Goal: Check status: Check status

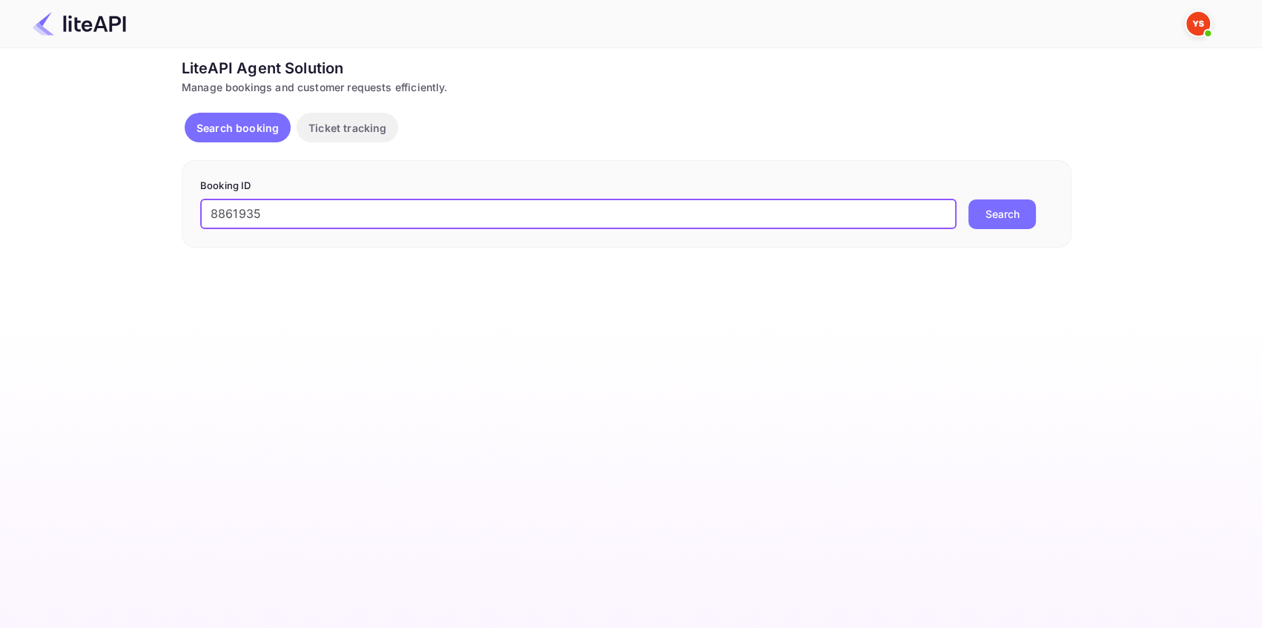
type input "8861935"
click at [1003, 206] on button "Search" at bounding box center [1001, 214] width 67 height 30
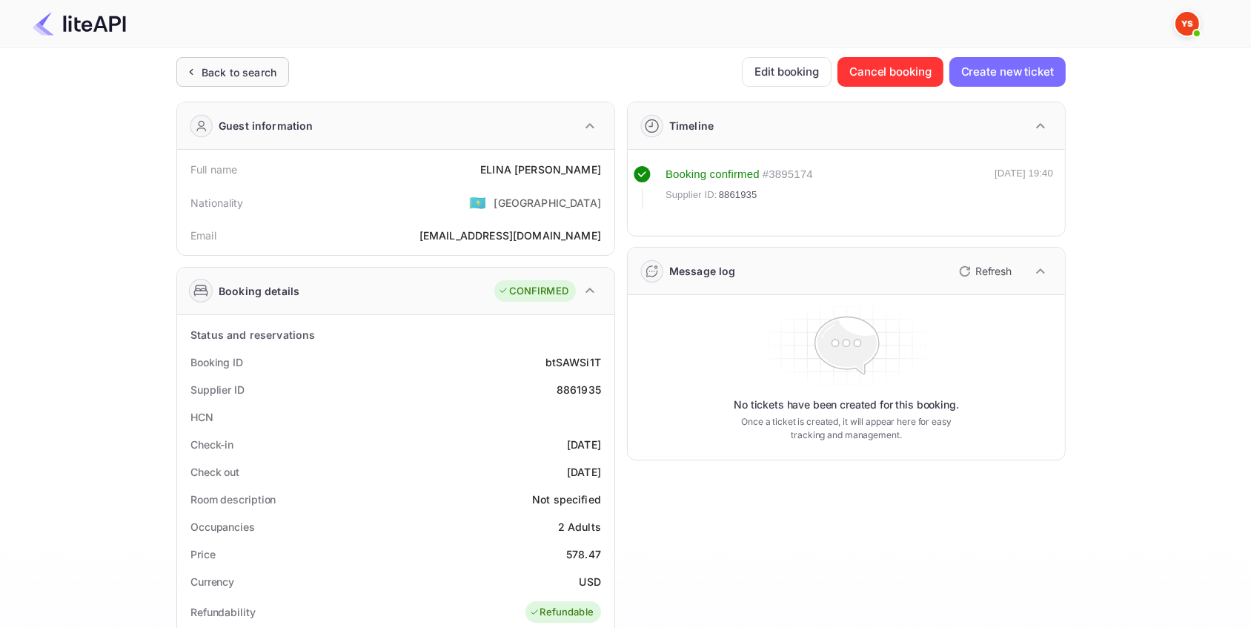
click at [262, 70] on div "Back to search" at bounding box center [239, 72] width 75 height 16
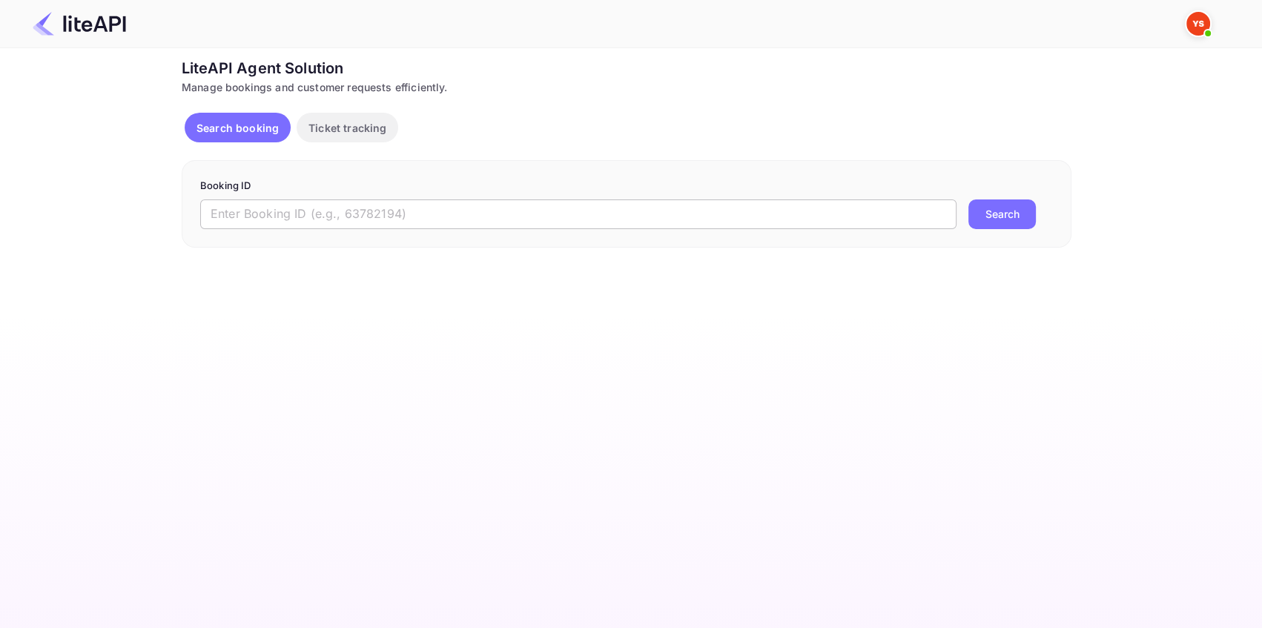
click at [238, 208] on input "text" at bounding box center [578, 214] width 756 height 30
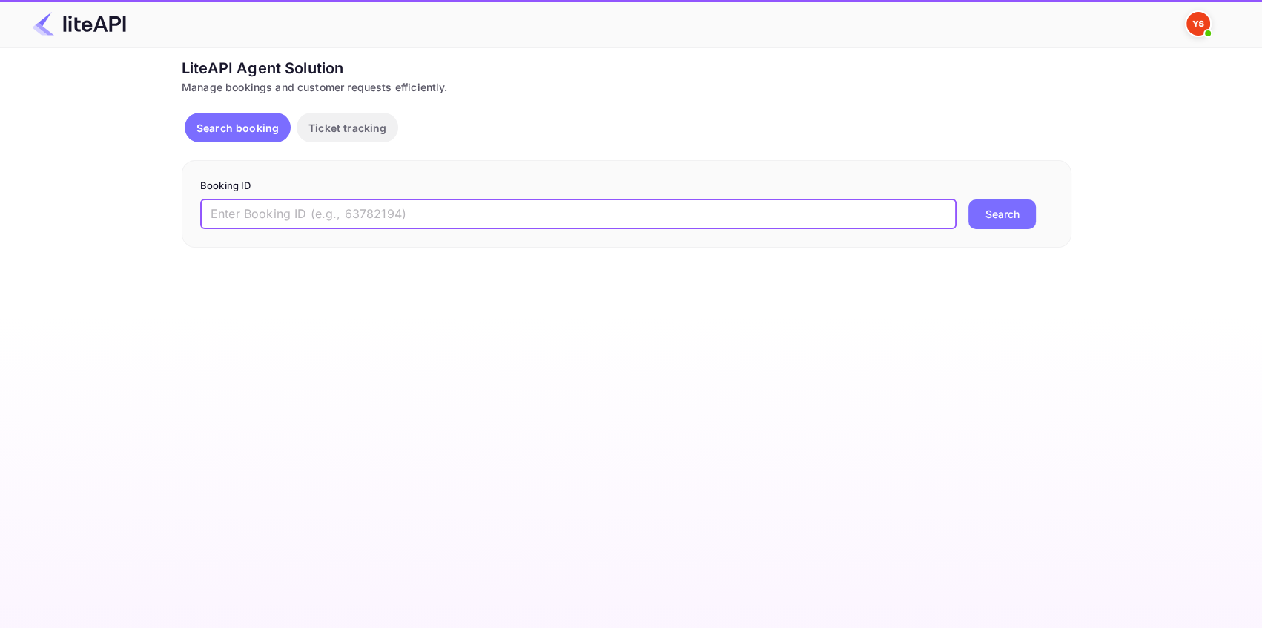
paste input "8113946"
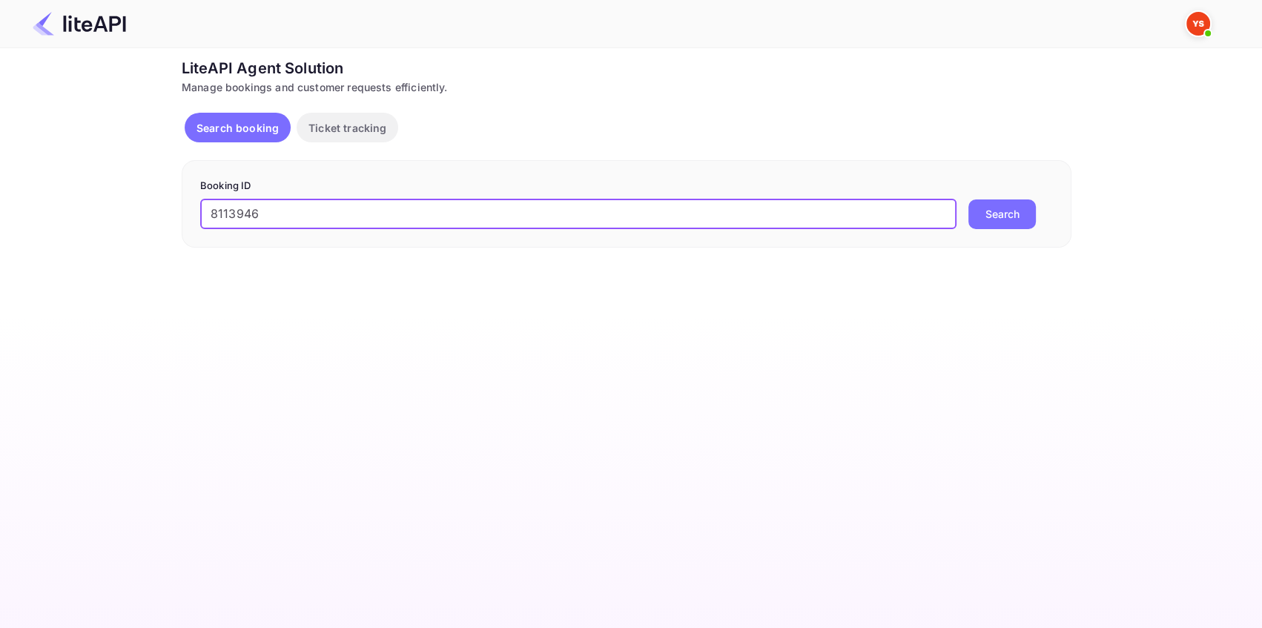
click at [213, 211] on input "8113946" at bounding box center [578, 214] width 756 height 30
type input "8113946"
click at [979, 213] on button "Search" at bounding box center [1001, 214] width 67 height 30
